Goal: Contribute content

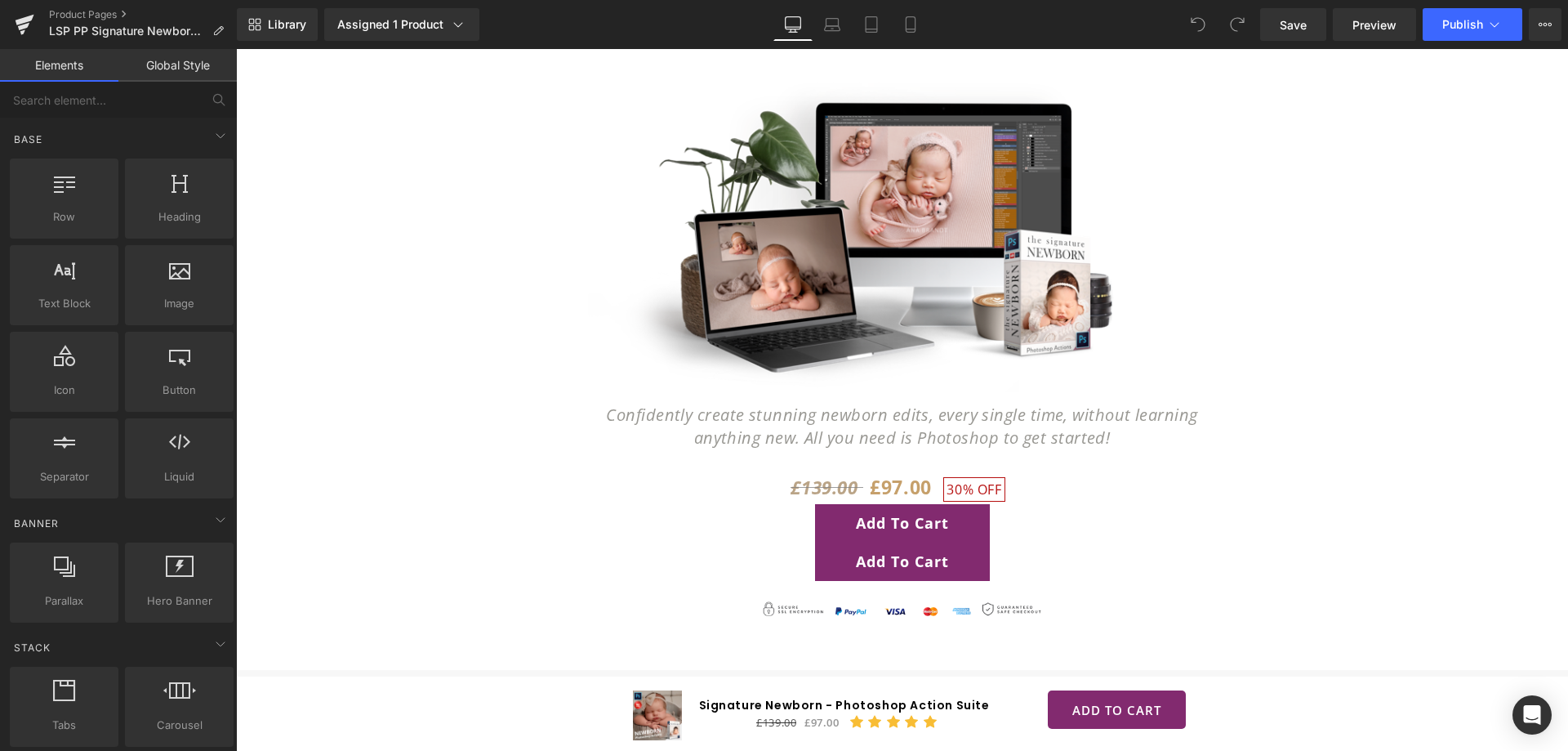
scroll to position [11777, 0]
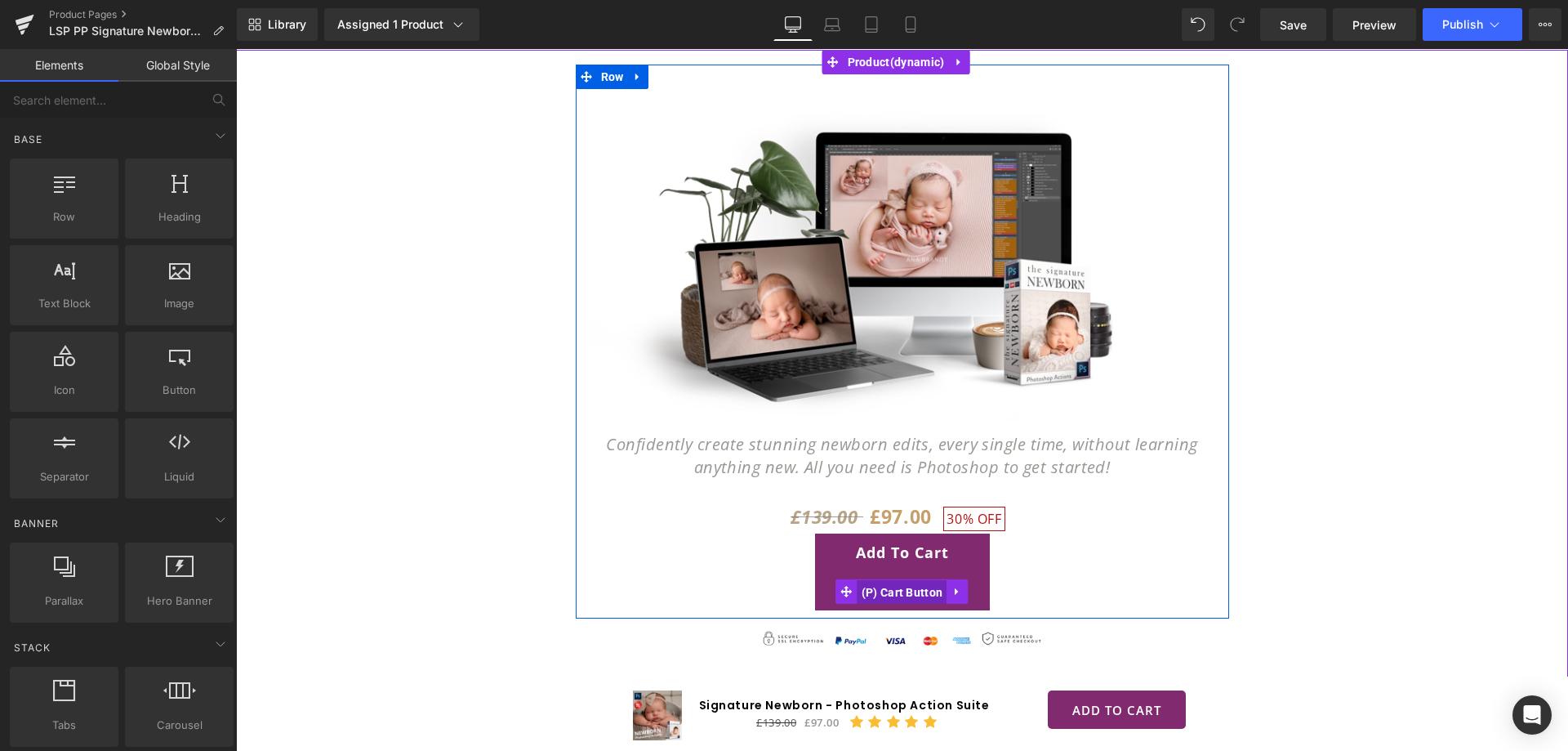
click at [894, 580] on span "(P) Cart Button" at bounding box center [902, 592] width 90 height 24
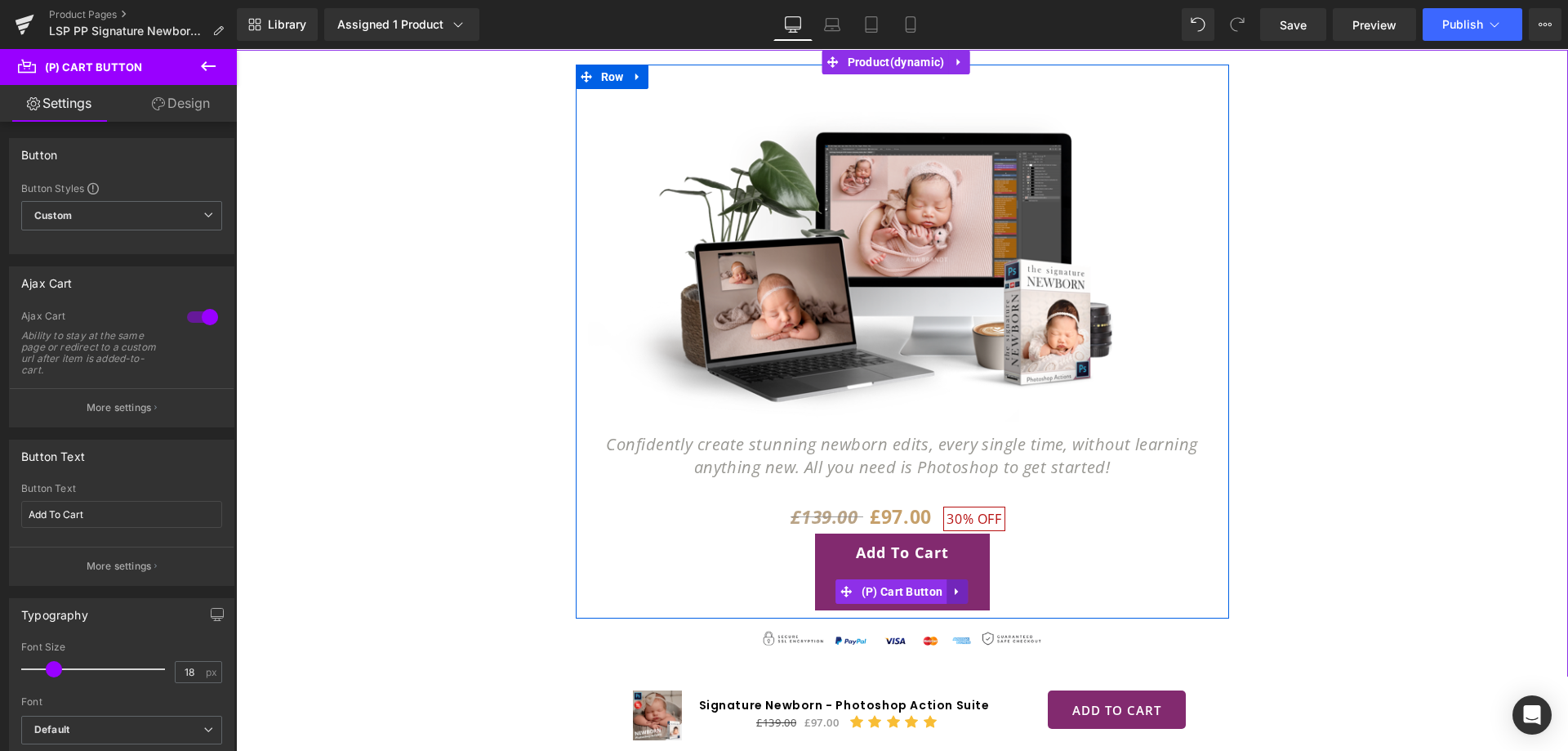
click at [954, 588] on icon at bounding box center [956, 591] width 3 height 7
click at [966, 585] on icon at bounding box center [967, 591] width 11 height 12
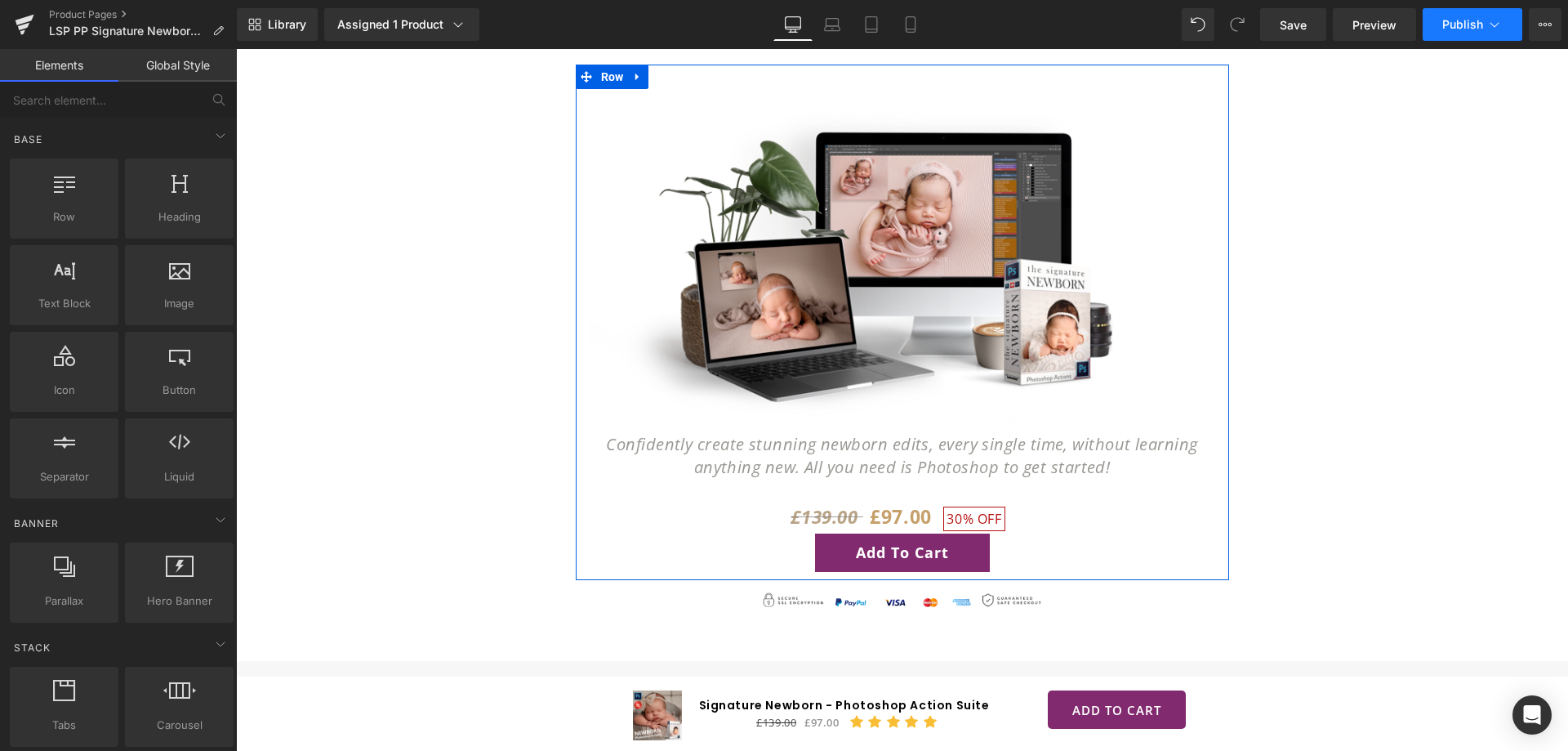
click at [1465, 17] on button "Publish" at bounding box center [1472, 24] width 100 height 32
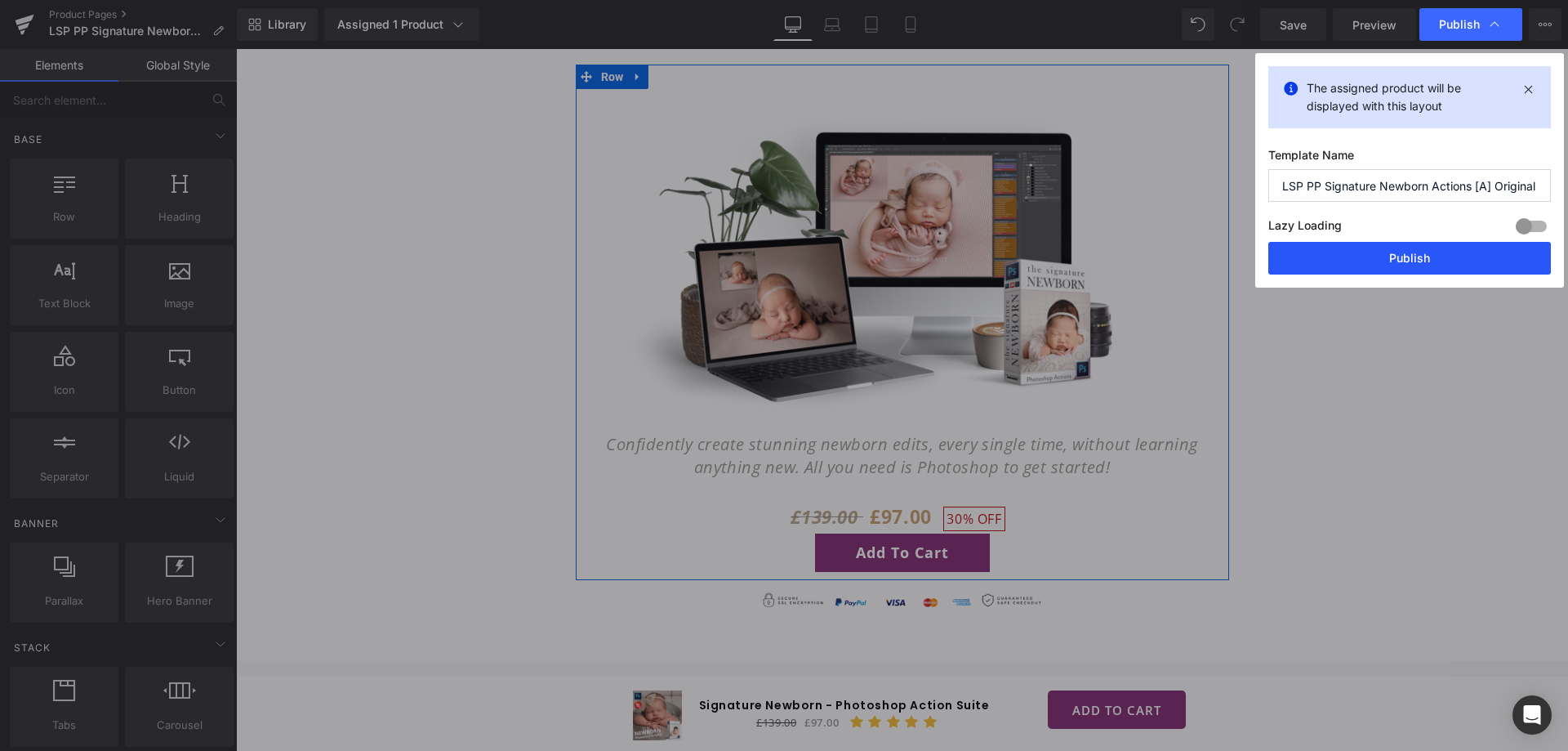
click at [1407, 252] on button "Publish" at bounding box center [1409, 258] width 283 height 32
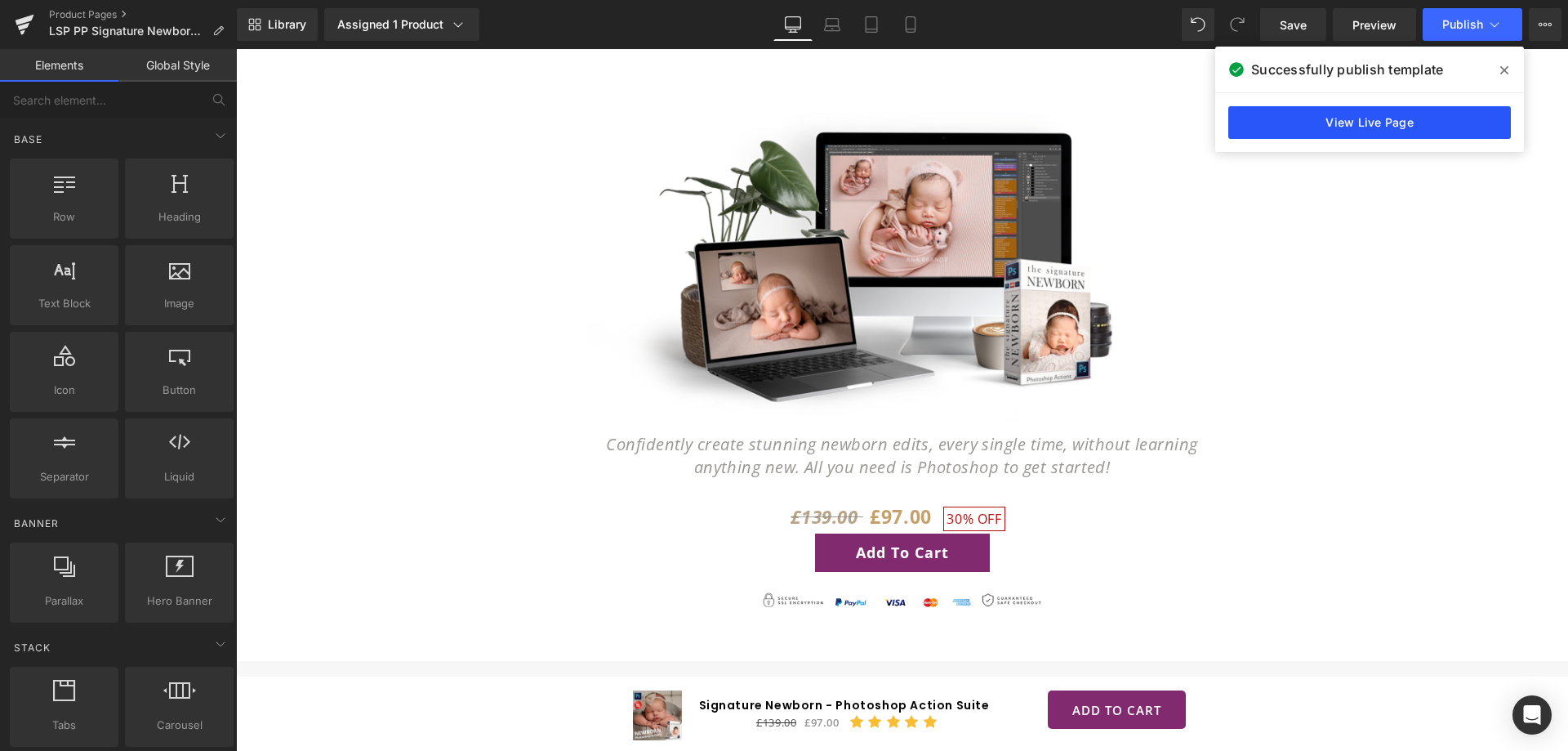
click at [1387, 118] on link "View Live Page" at bounding box center [1370, 122] width 283 height 32
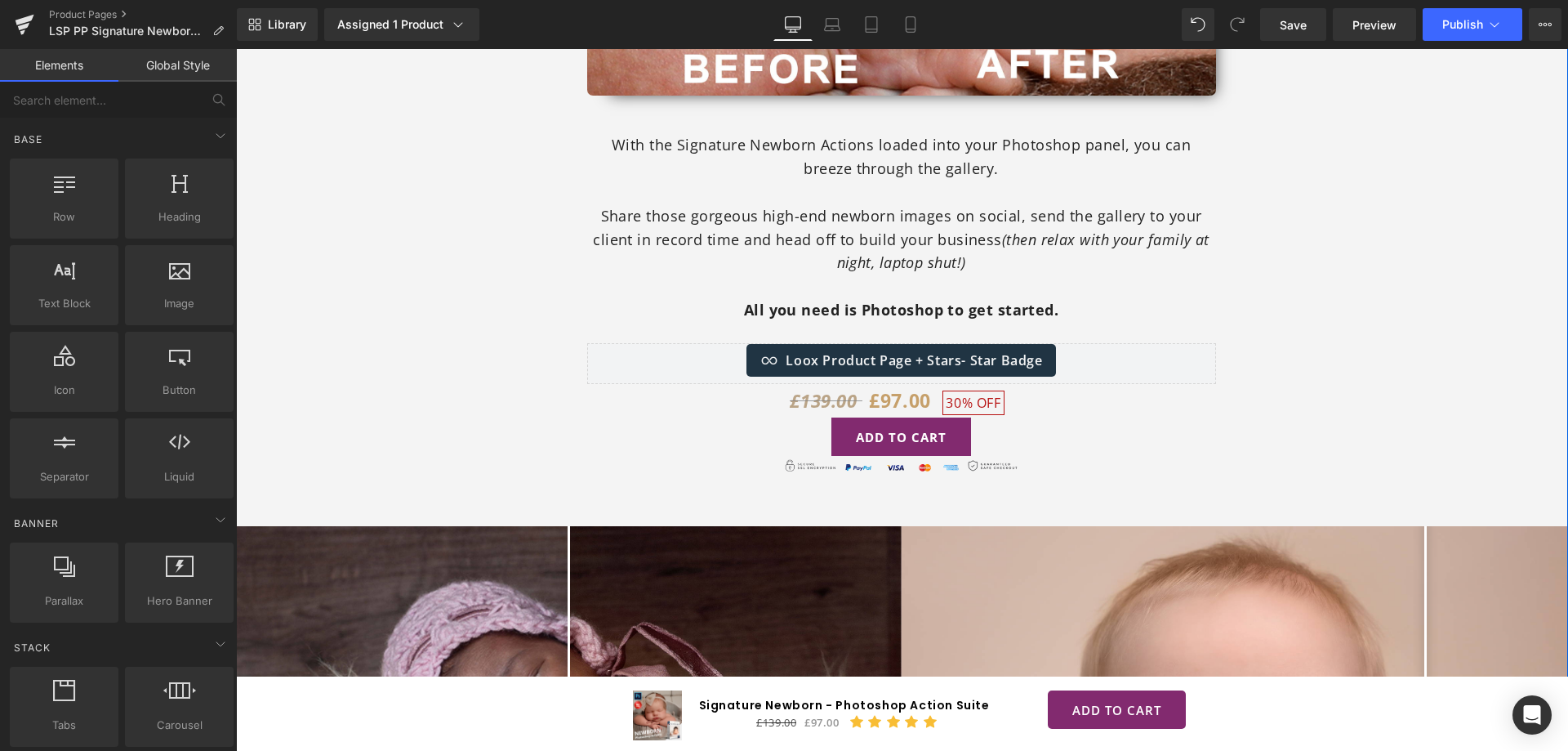
scroll to position [3772, 0]
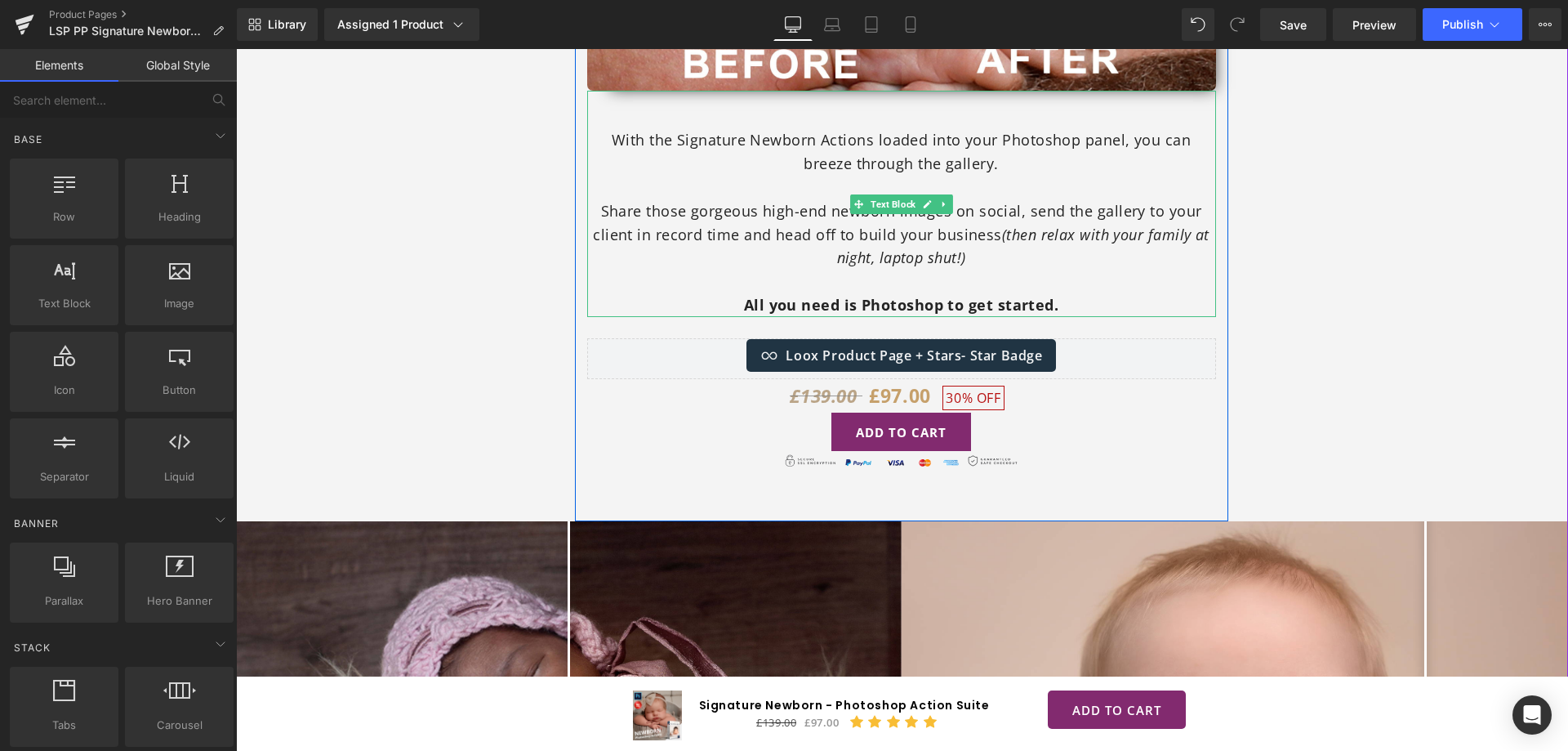
click at [721, 210] on span "Share those gorgeous high-end newborn images on social, send the gallery to you…" at bounding box center [901, 234] width 616 height 67
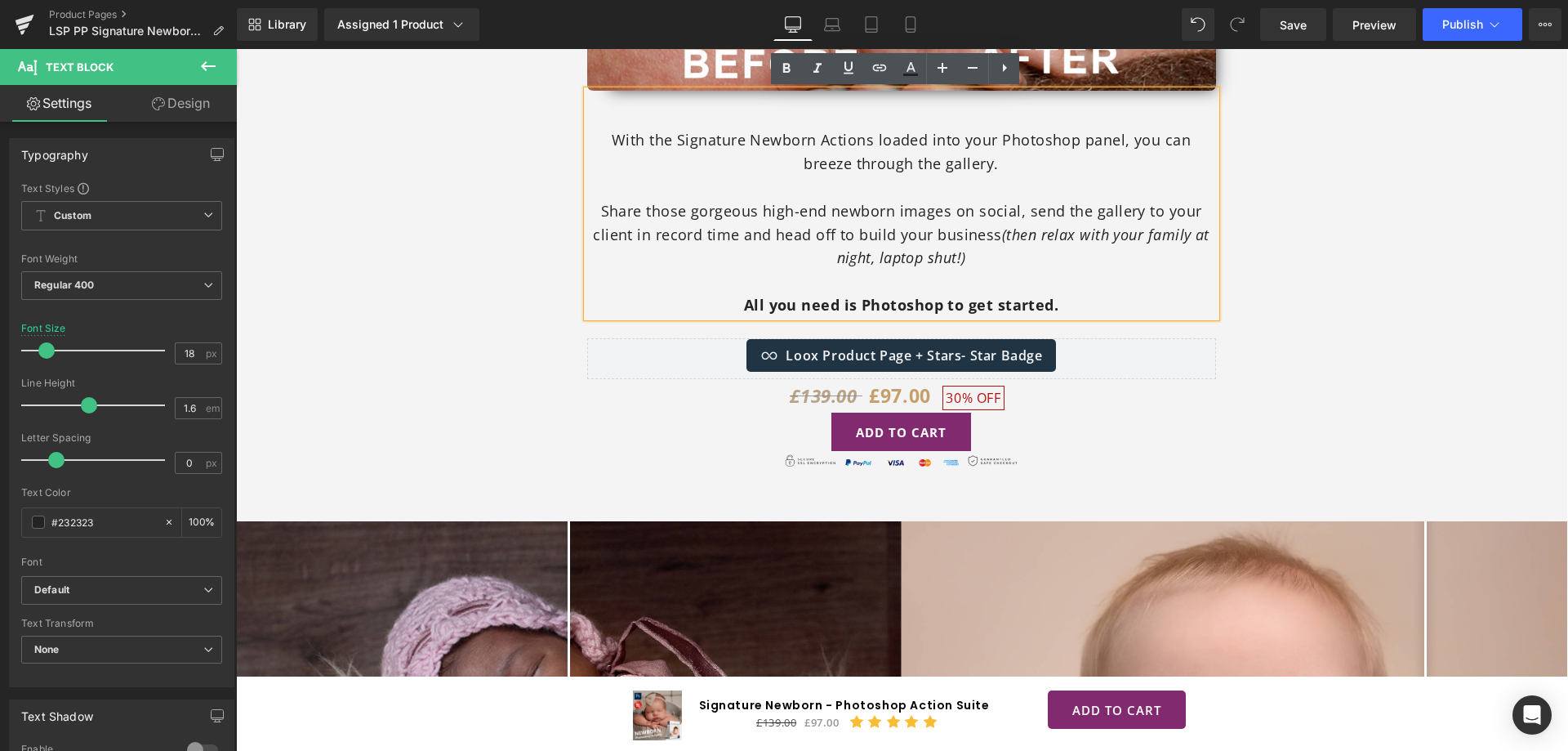
click at [751, 211] on span "Share those gorgeous high-end newborn images on social, send the gallery to you…" at bounding box center [901, 234] width 616 height 67
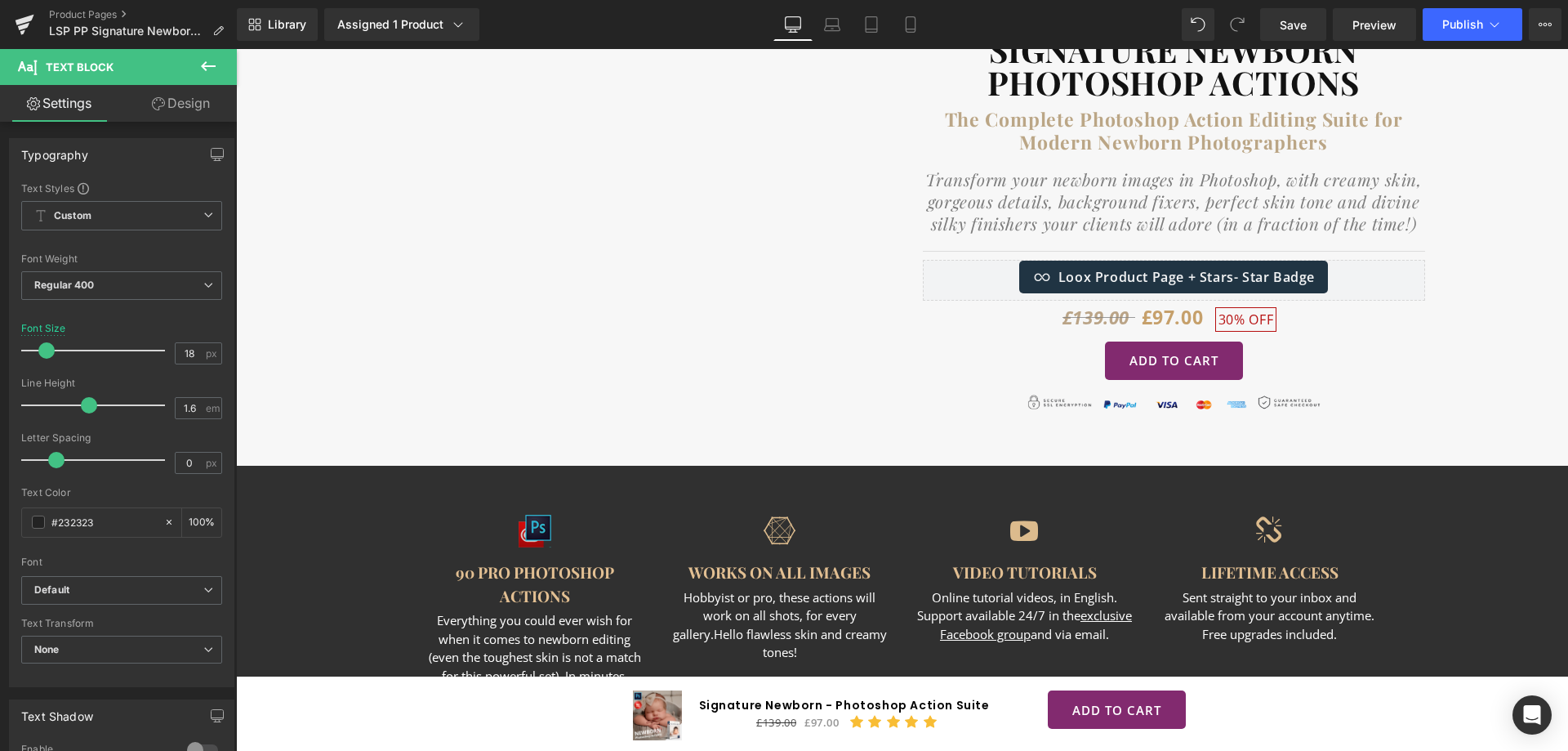
scroll to position [163, 0]
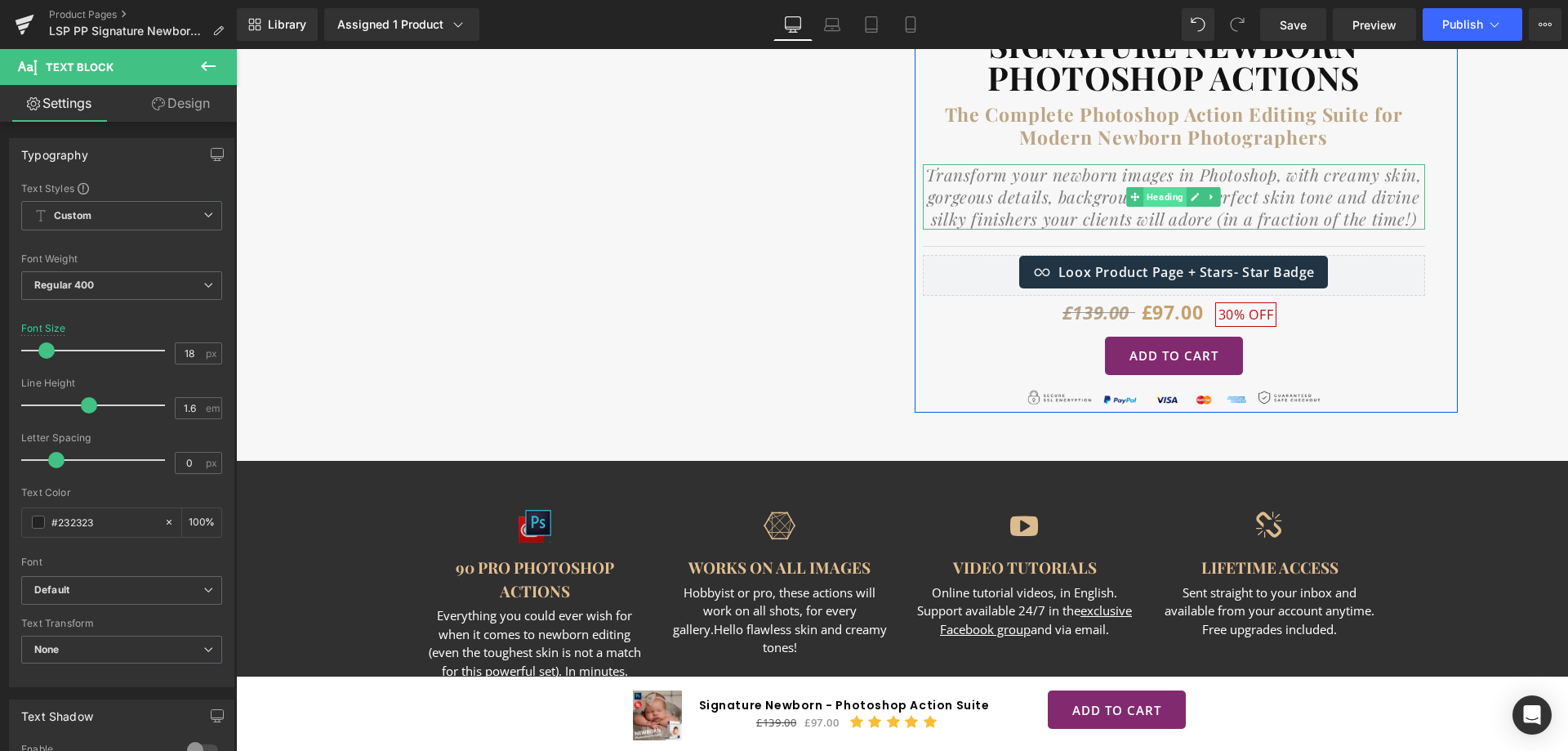
click at [1158, 191] on span "Heading" at bounding box center [1165, 196] width 44 height 19
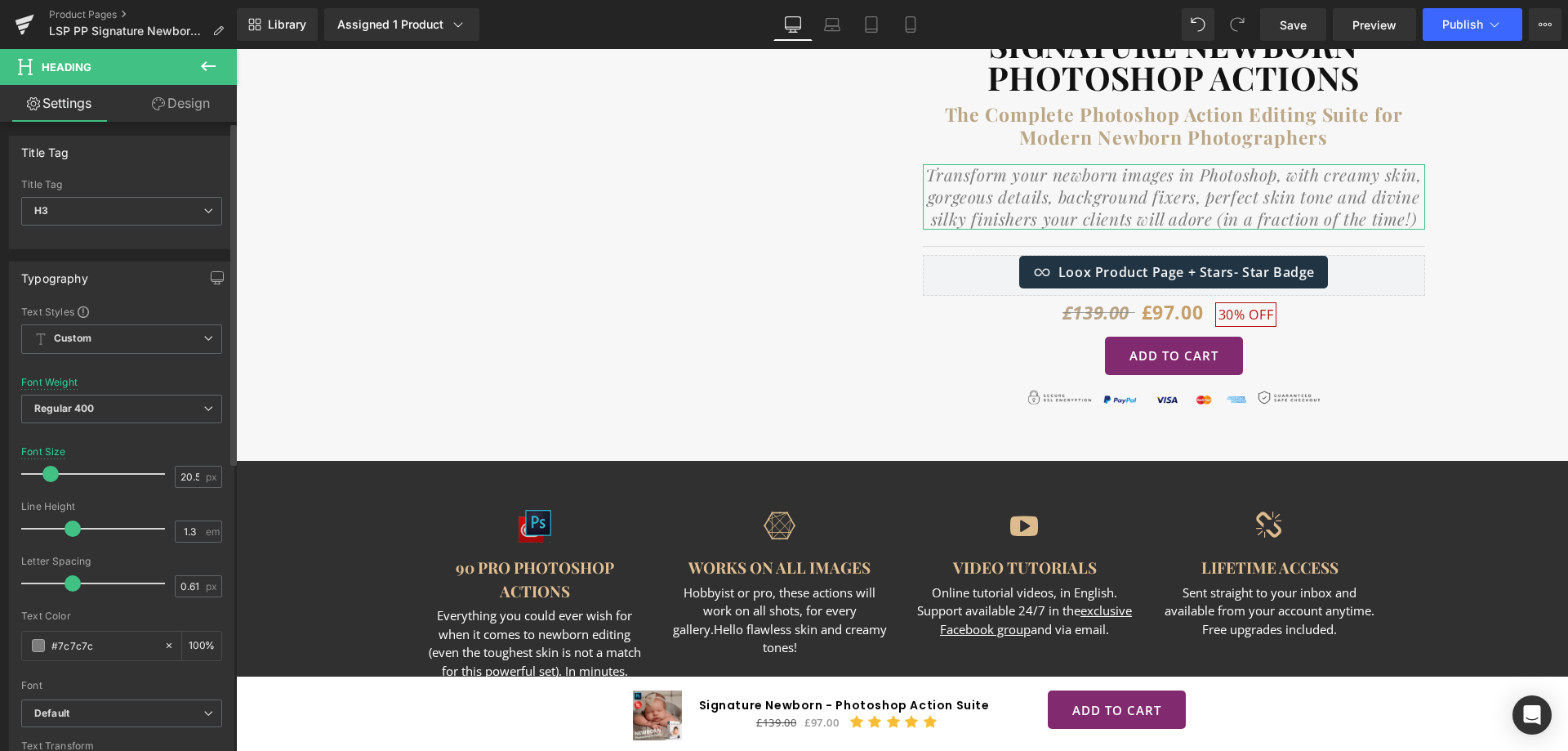
scroll to position [0, 0]
click at [195, 100] on link "Design" at bounding box center [181, 103] width 119 height 37
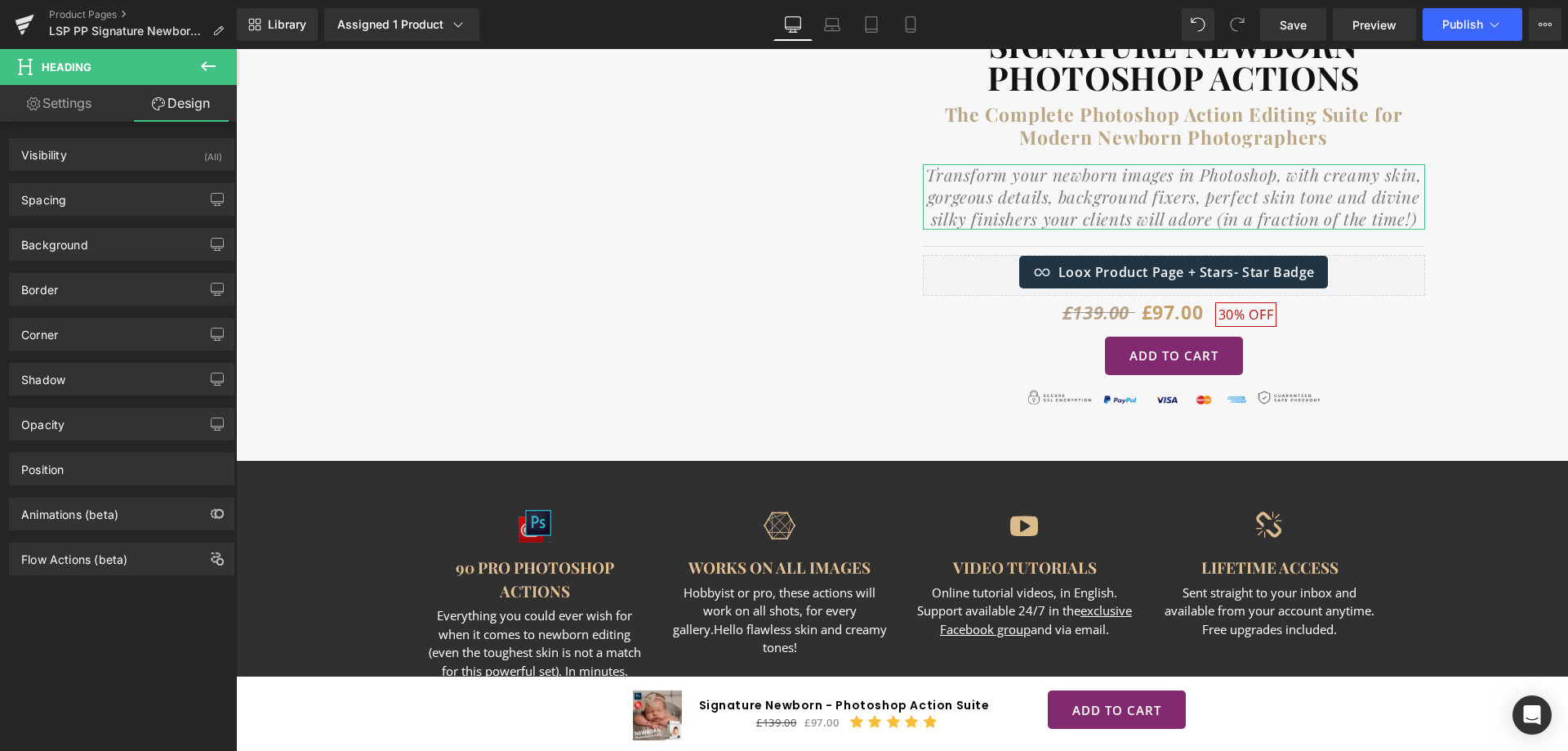
click at [56, 92] on link "Settings" at bounding box center [59, 103] width 119 height 37
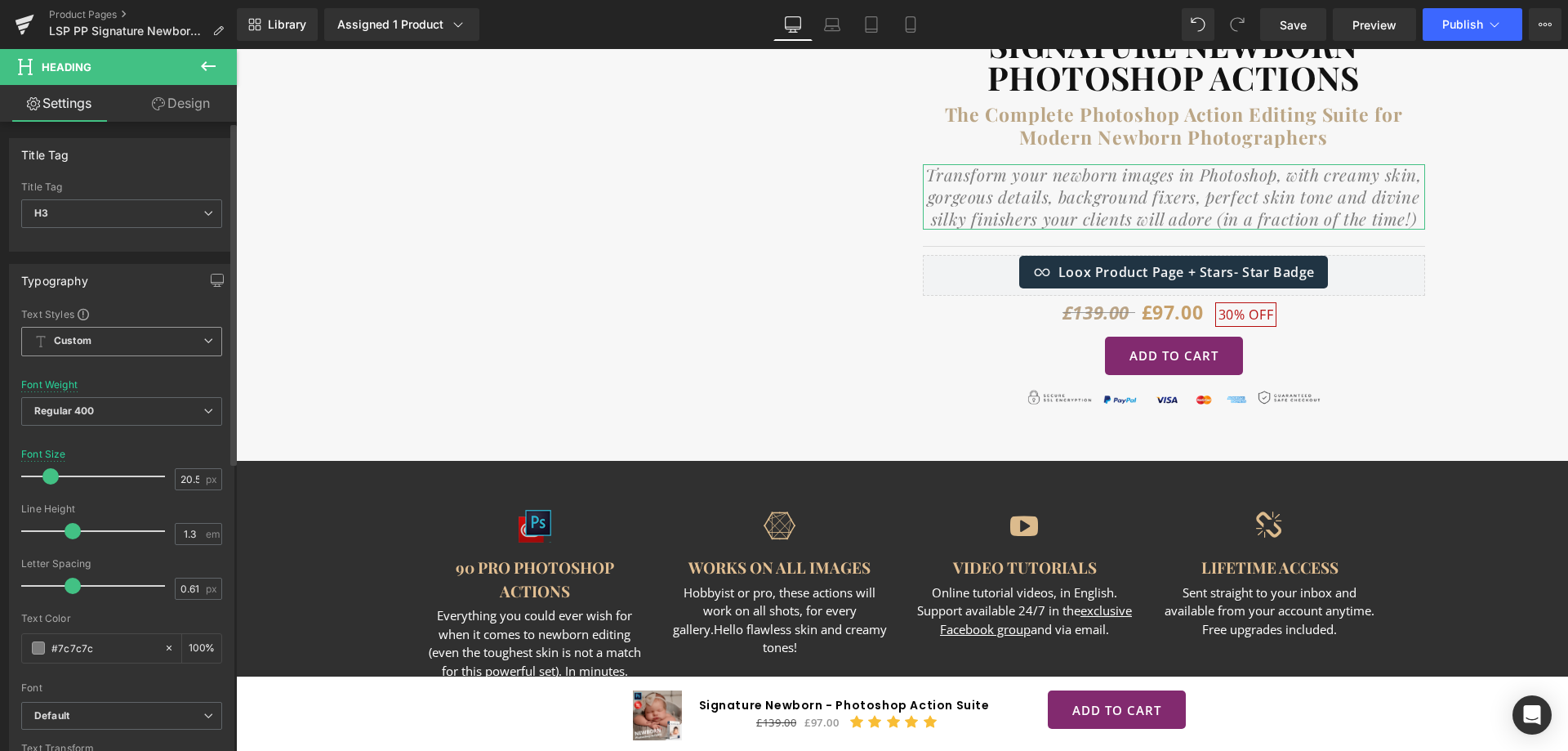
click at [209, 339] on span "Custom Setup Global Style" at bounding box center [121, 341] width 201 height 30
click at [203, 338] on icon at bounding box center [201, 340] width 10 height 10
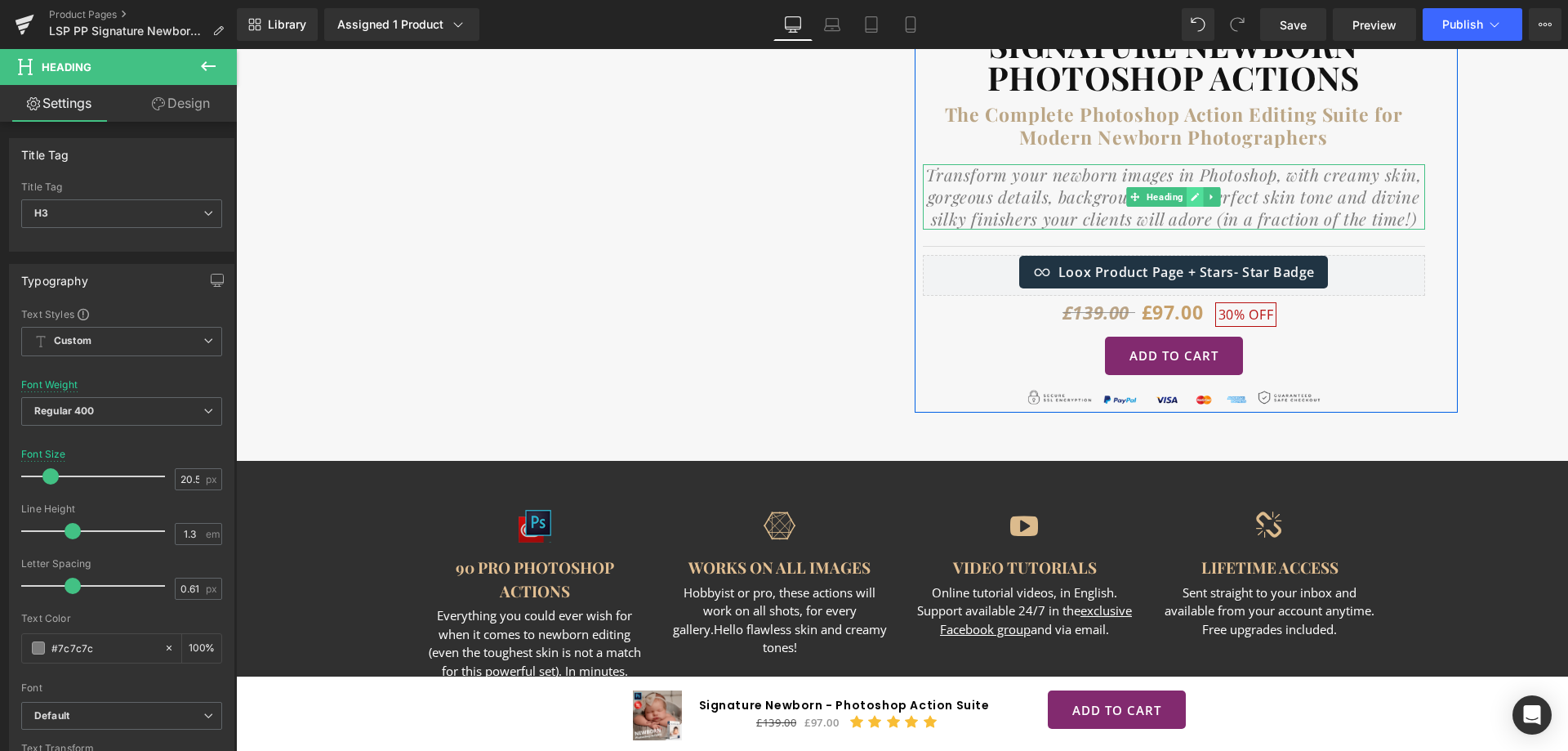
click at [1192, 198] on icon at bounding box center [1195, 196] width 8 height 8
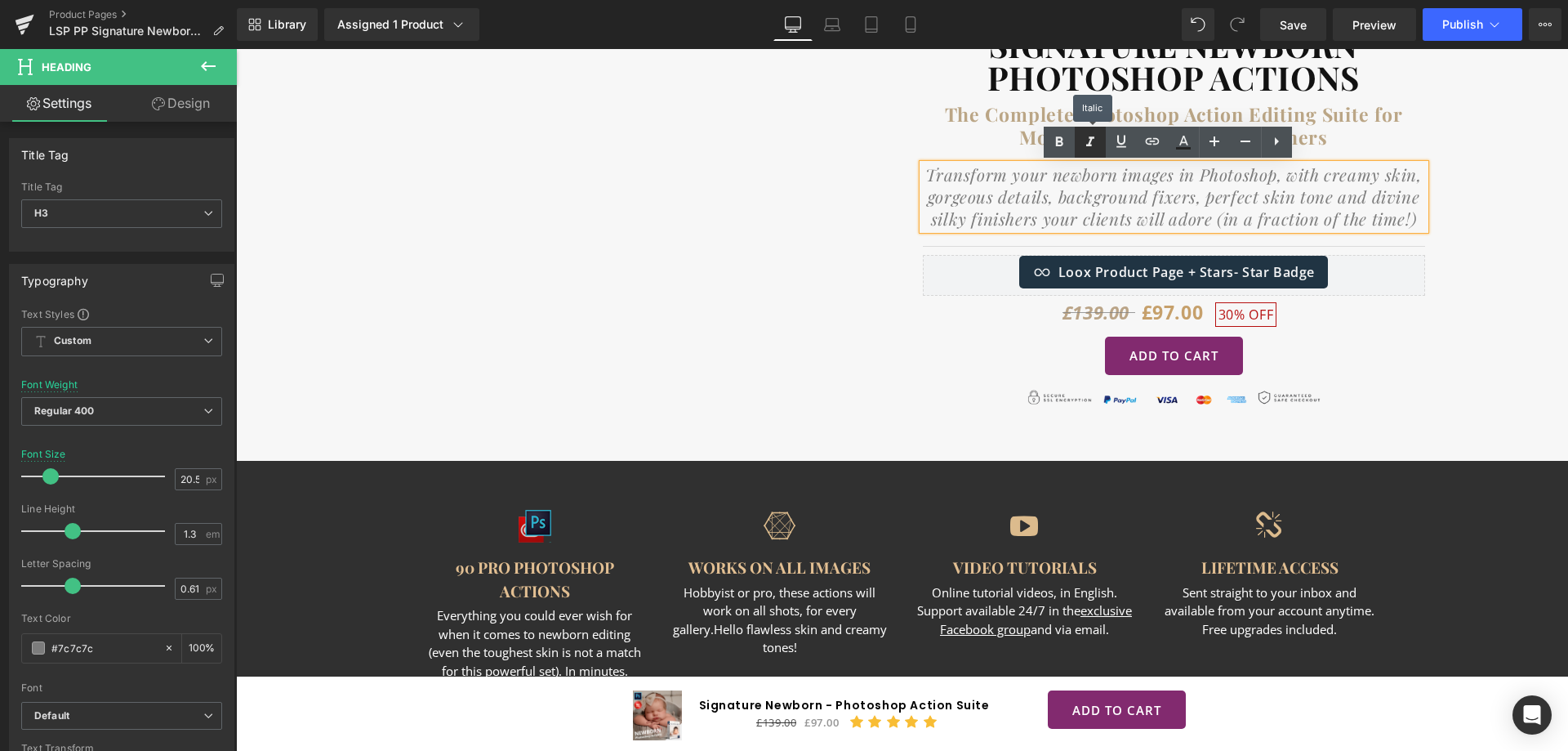
click at [1090, 137] on icon at bounding box center [1090, 141] width 8 height 10
click at [1089, 141] on icon at bounding box center [1090, 142] width 19 height 19
click at [1089, 139] on icon at bounding box center [1090, 141] width 8 height 10
click at [1427, 334] on div "SIGNATURE NEWBORN PHOTOSHOP ACTIONS Heading The Complete Photoshop Action Editi…" at bounding box center [1186, 216] width 543 height 394
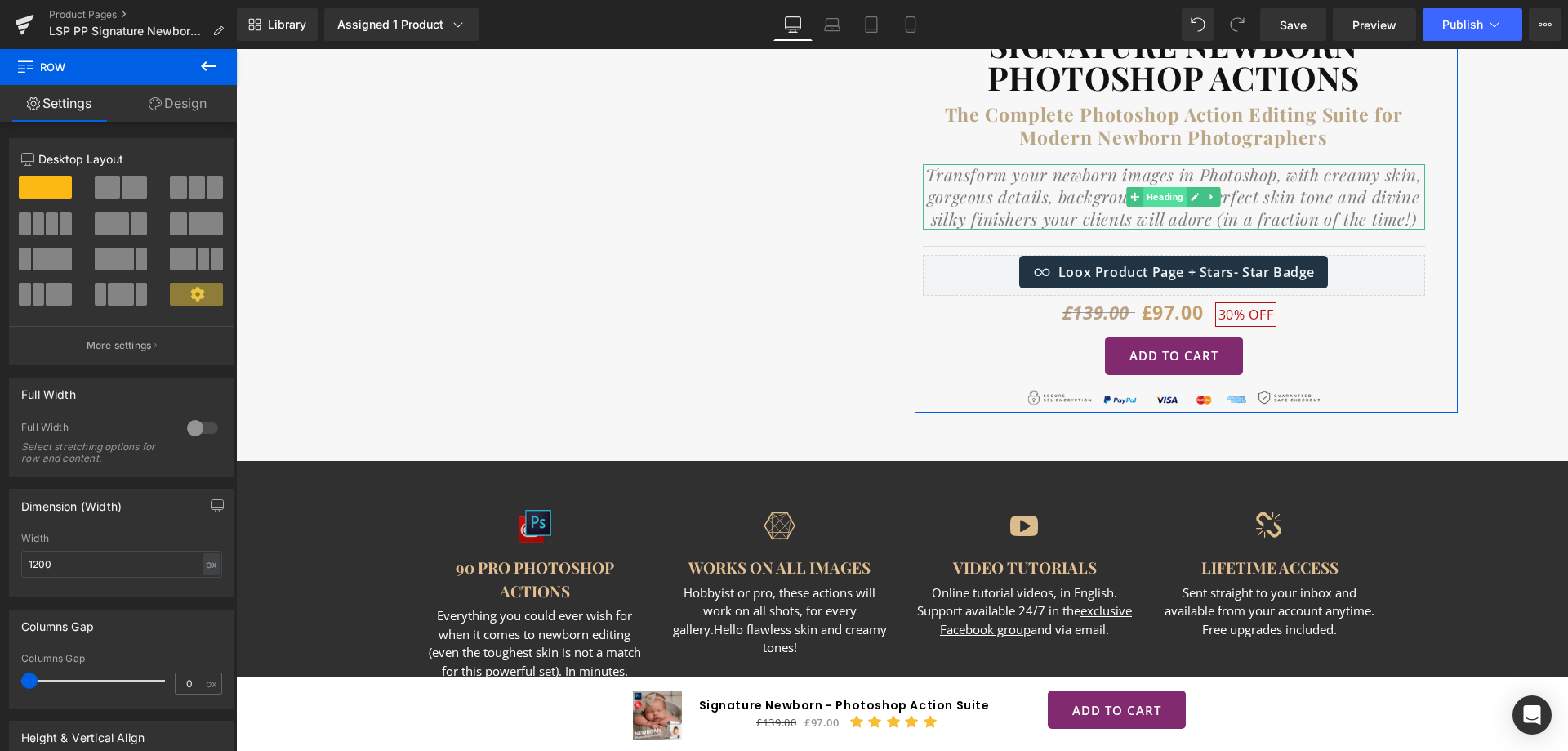
click at [1156, 193] on span "Heading" at bounding box center [1165, 196] width 44 height 19
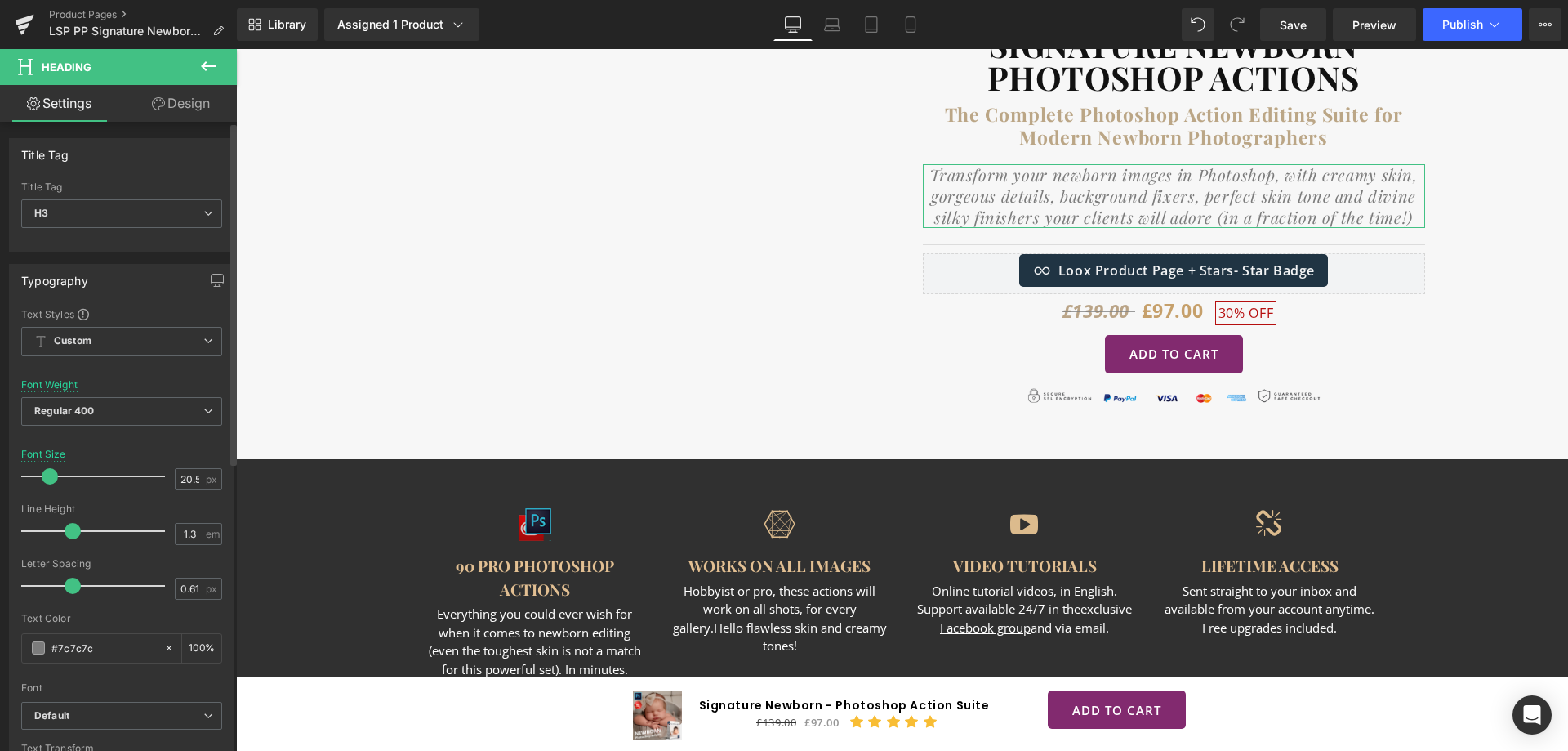
click at [47, 477] on span at bounding box center [50, 476] width 17 height 17
click at [197, 476] on div "20.5 px" at bounding box center [198, 479] width 47 height 22
drag, startPoint x: 193, startPoint y: 479, endPoint x: 182, endPoint y: 511, distance: 33.8
click at [193, 485] on input "20.5" at bounding box center [189, 479] width 29 height 20
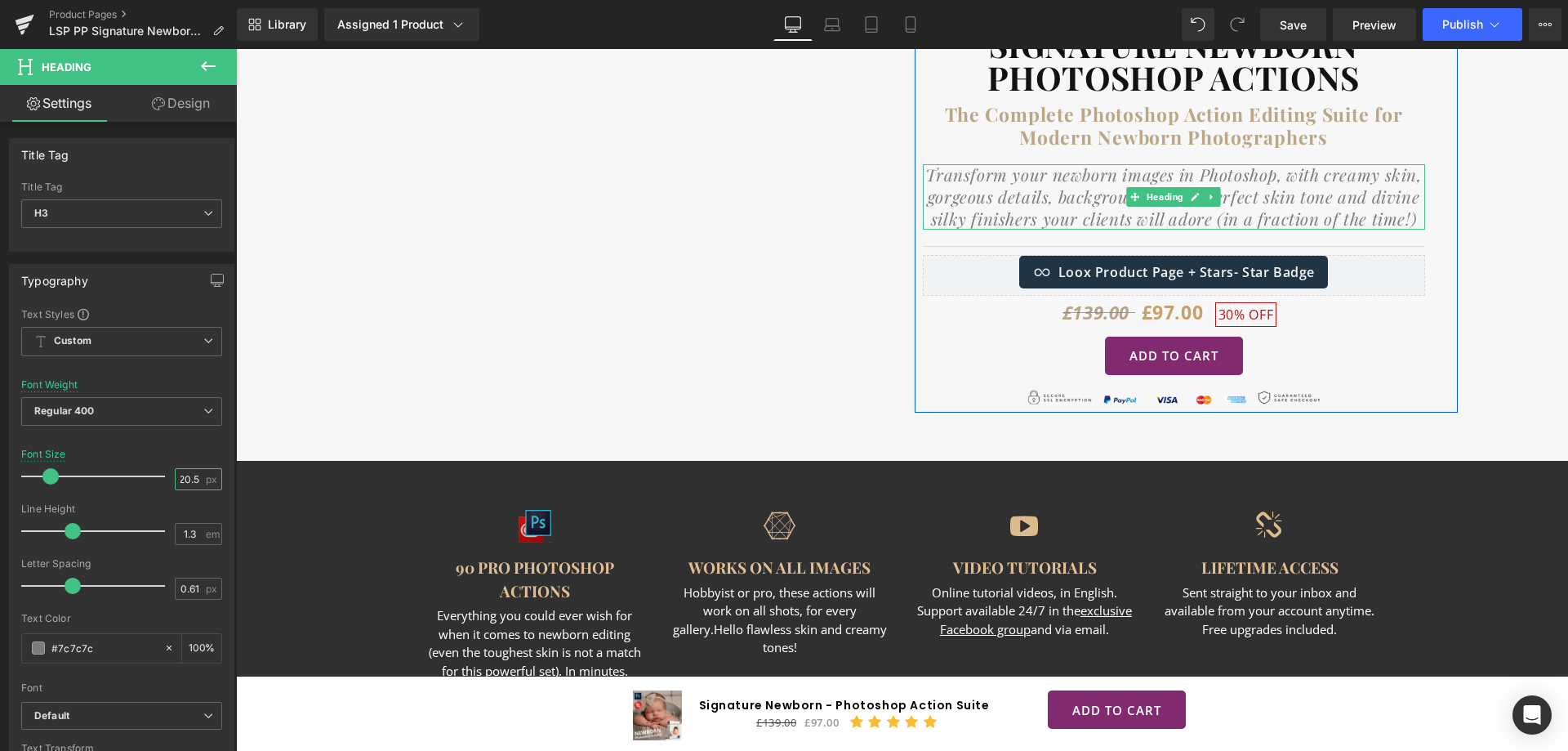
type input "20.5"
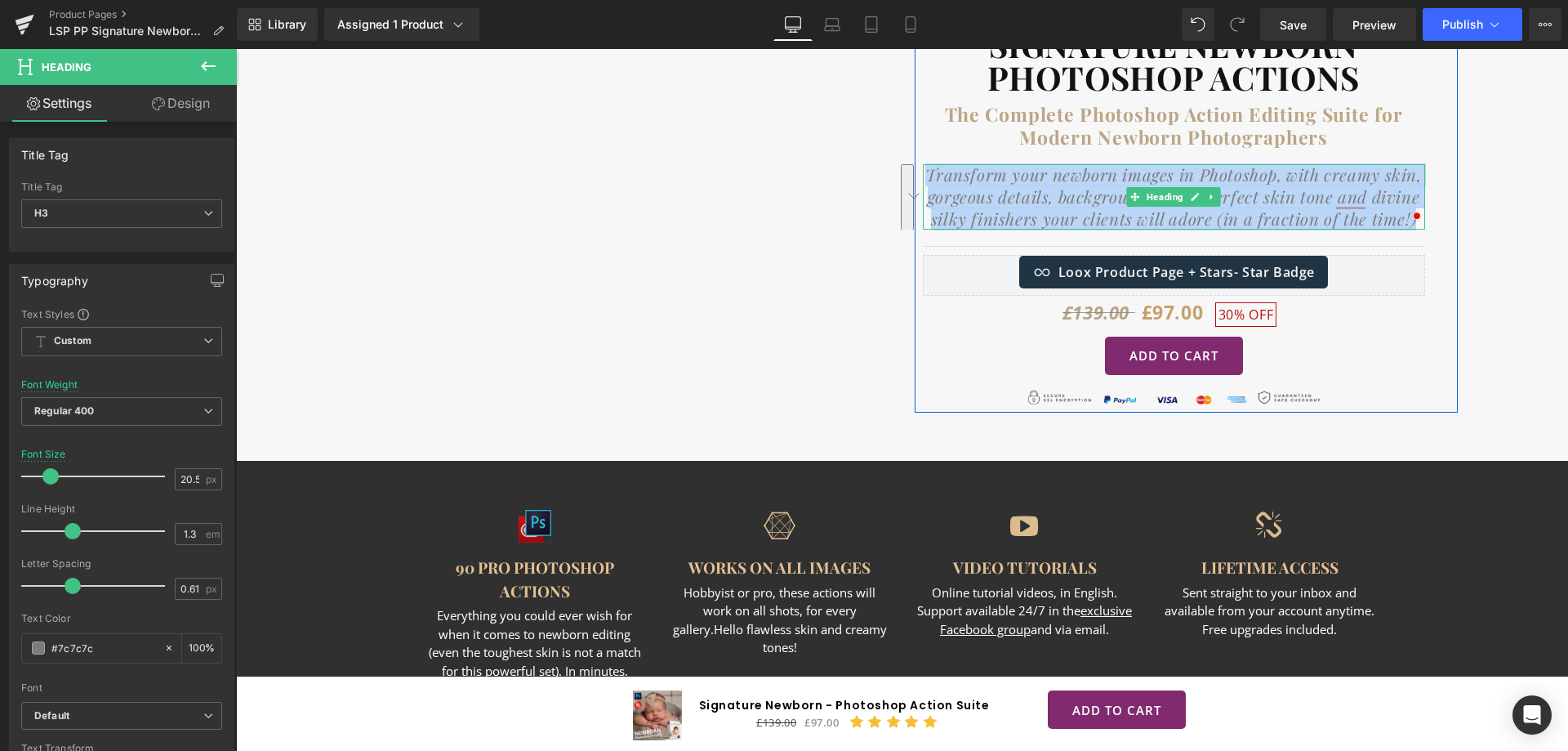
drag, startPoint x: 1408, startPoint y: 217, endPoint x: 923, endPoint y: 173, distance: 487.0
click at [923, 173] on h3 "Transform your newborn images in Photoshop, with creamy skin, gorgeous details,…" at bounding box center [1173, 196] width 502 height 65
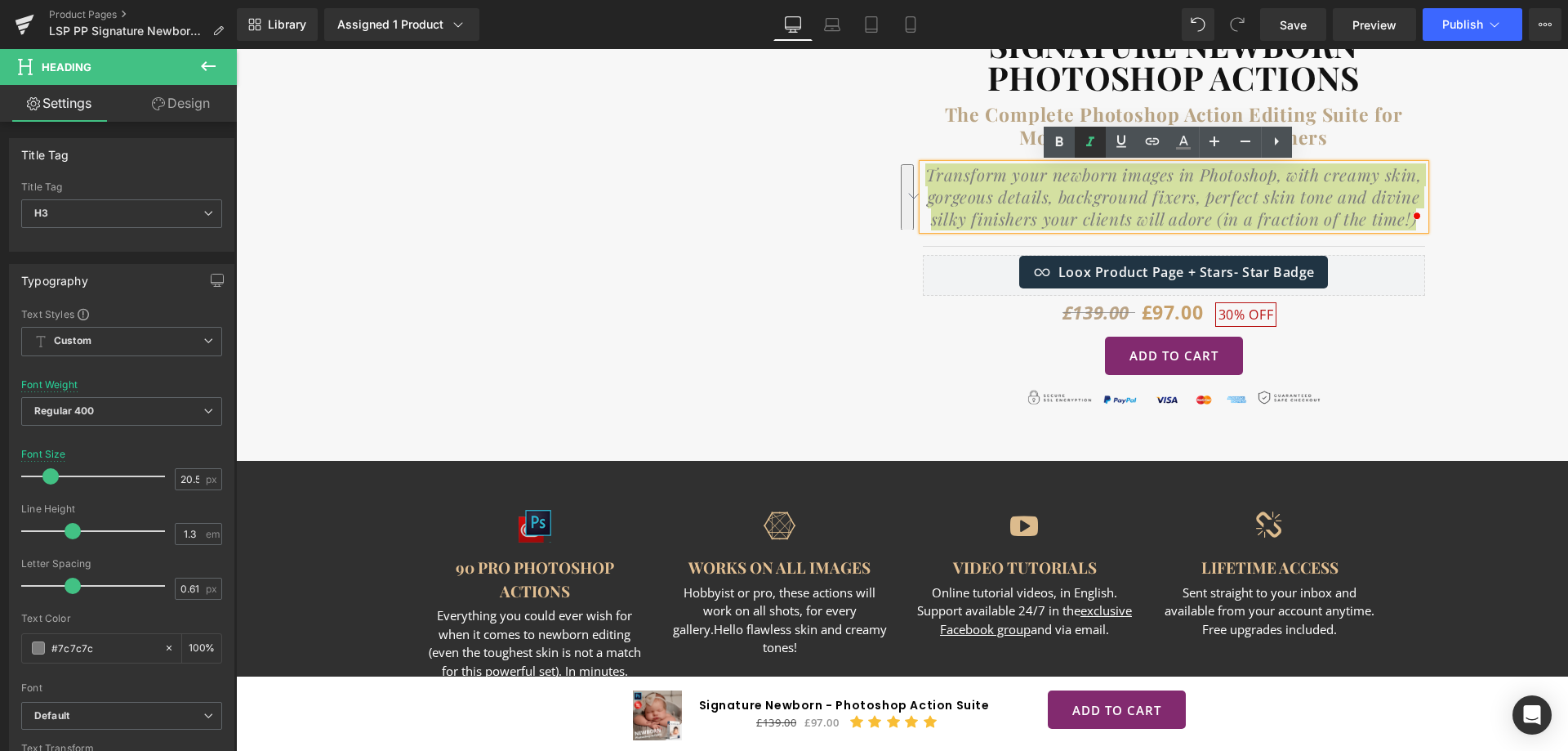
click at [1089, 137] on icon at bounding box center [1090, 142] width 19 height 19
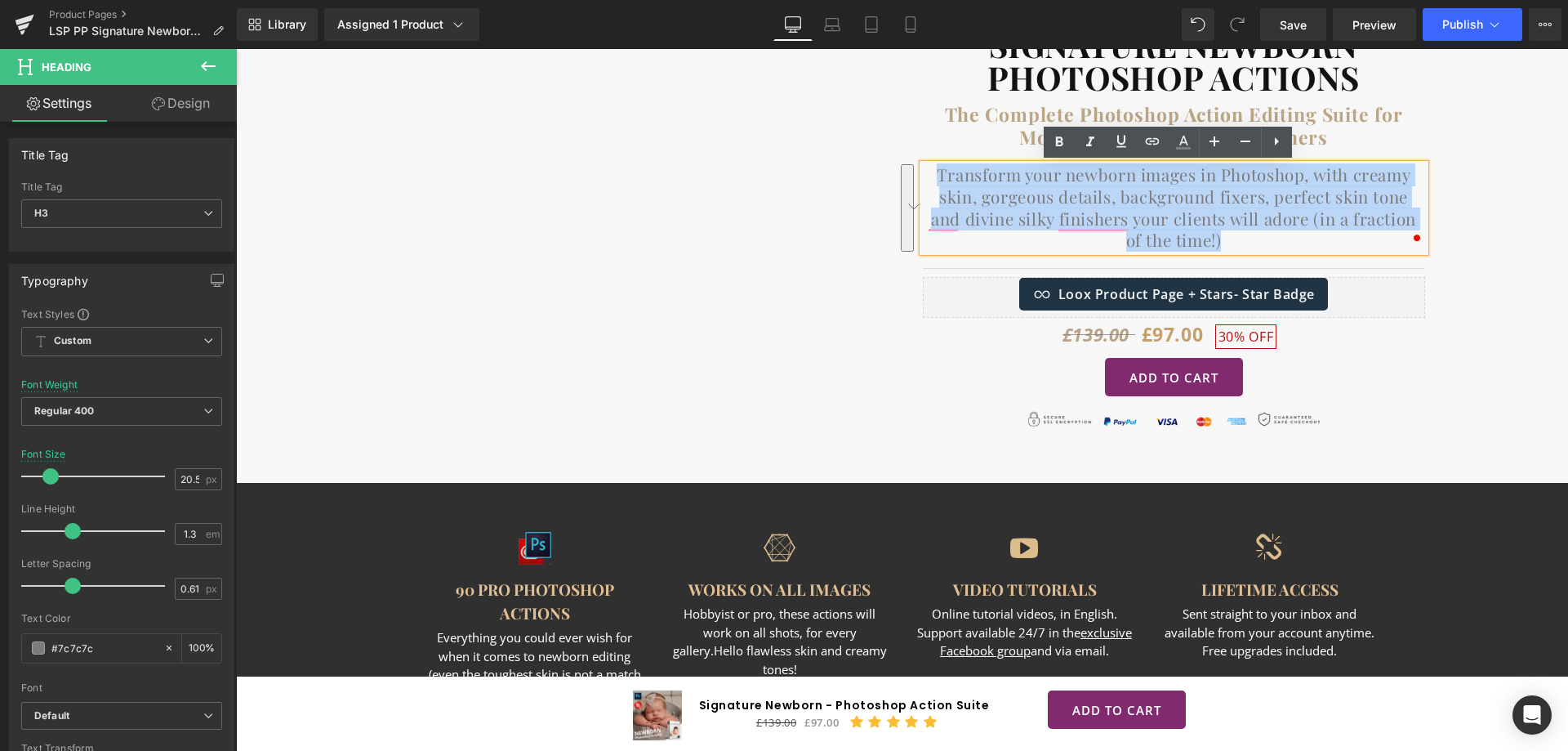
click at [1495, 328] on div "Vimeo SIGNATURE NEWBORN PHOTOSHOP ACTIONS Heading The Complete Photoshop Action…" at bounding box center [902, 217] width 1225 height 448
